Goal: Find specific page/section: Find specific page/section

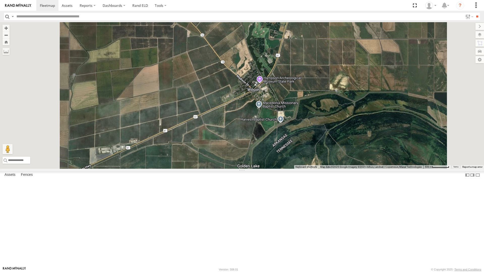
click at [0, 0] on span at bounding box center [0, 0] width 0 height 0
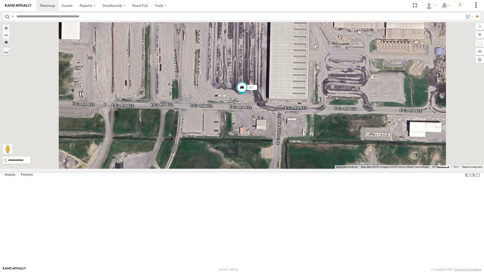
click at [0, 0] on span at bounding box center [0, 0] width 0 height 0
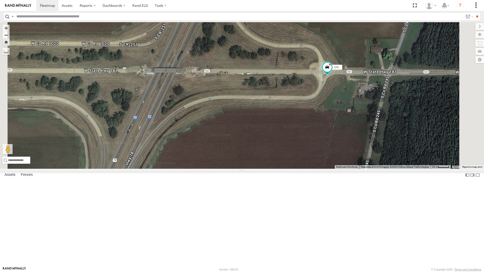
click at [0, 0] on div "Video" at bounding box center [0, 0] width 0 height 0
click at [0, 0] on span at bounding box center [0, 0] width 0 height 0
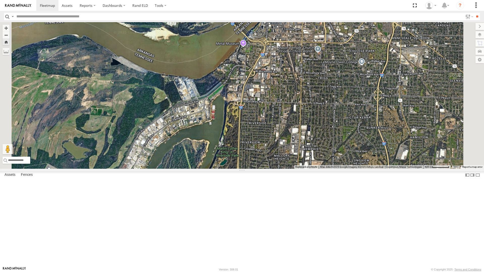
click at [0, 0] on span at bounding box center [0, 0] width 0 height 0
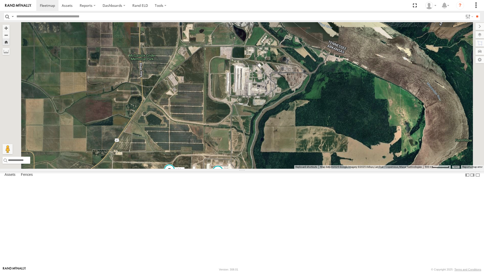
click at [0, 0] on span at bounding box center [0, 0] width 0 height 0
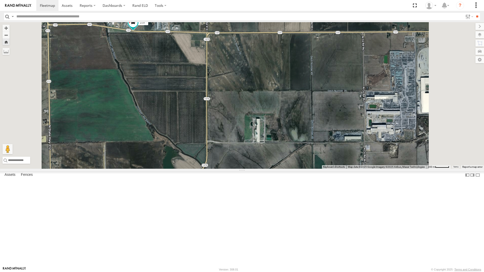
click at [0, 0] on span at bounding box center [0, 0] width 0 height 0
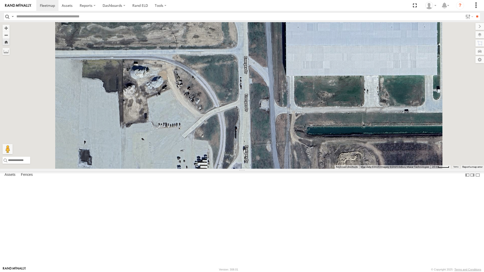
click at [218, 3] on section at bounding box center [259, 5] width 447 height 11
click at [3, 1] on link at bounding box center [18, 5] width 36 height 11
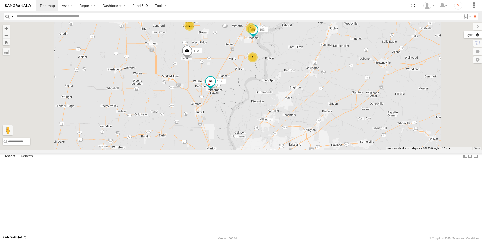
click at [480, 35] on label at bounding box center [473, 34] width 18 height 7
click at [0, 0] on span "Basemaps" at bounding box center [0, 0] width 0 height 0
click at [0, 0] on span "Satellite + Roadmap" at bounding box center [0, 0] width 0 height 0
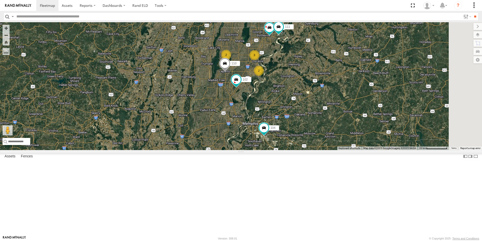
drag, startPoint x: 378, startPoint y: 64, endPoint x: 354, endPoint y: 99, distance: 42.4
click at [354, 99] on div "104 102 109 110 111 2 2 3" at bounding box center [241, 86] width 482 height 128
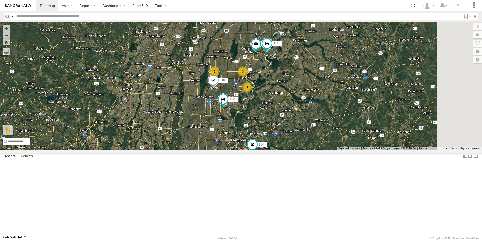
click at [0, 0] on span at bounding box center [0, 0] width 0 height 0
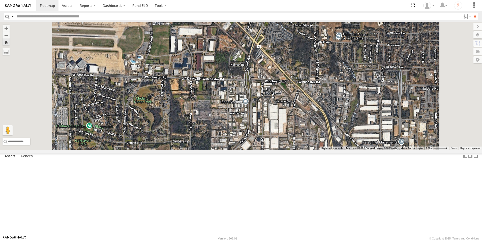
click at [0, 0] on span at bounding box center [0, 0] width 0 height 0
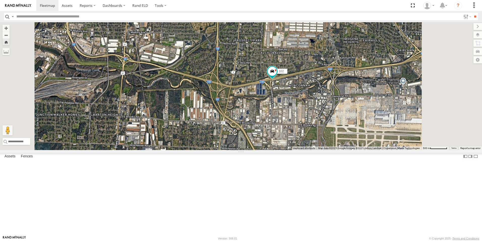
click at [0, 0] on span at bounding box center [0, 0] width 0 height 0
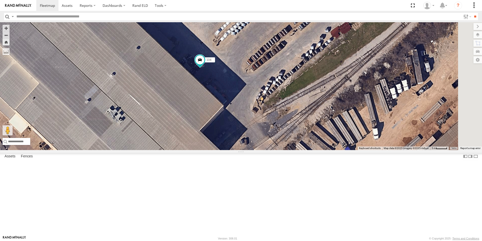
drag, startPoint x: 307, startPoint y: 108, endPoint x: 214, endPoint y: 156, distance: 104.8
click at [215, 150] on div "104" at bounding box center [241, 86] width 482 height 128
